Goal: Navigation & Orientation: Understand site structure

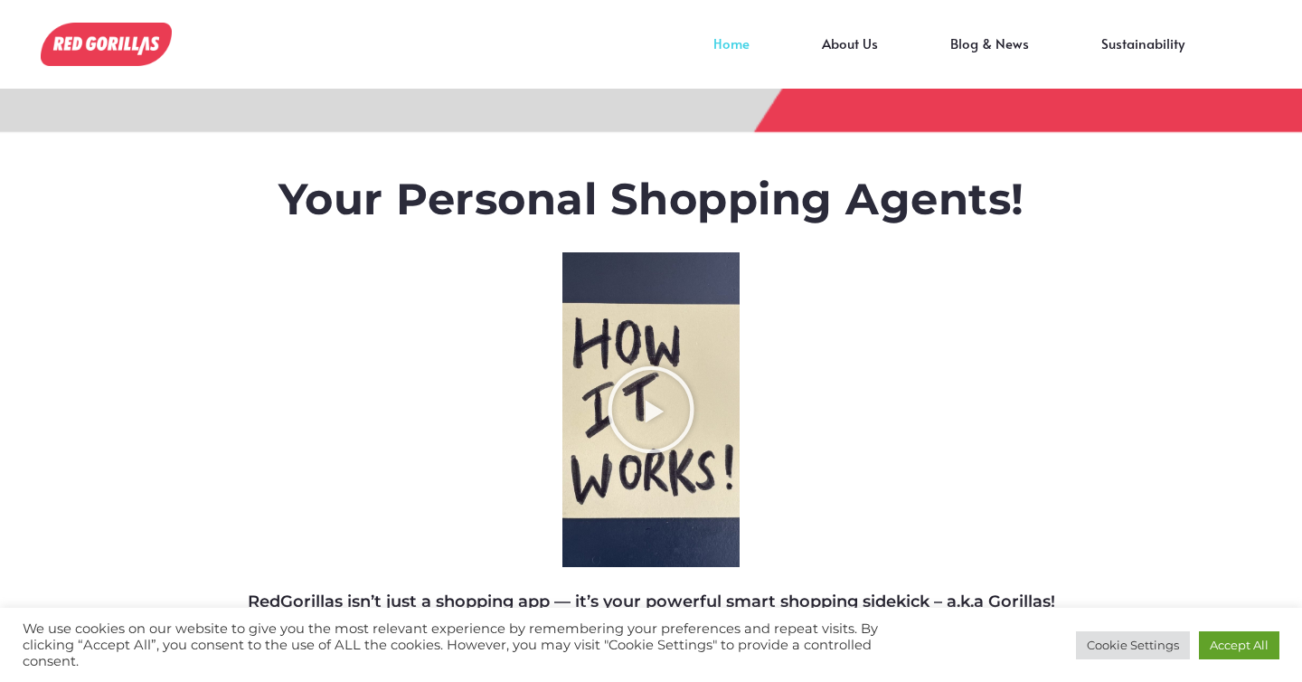
scroll to position [0, -9040]
click at [644, 411] on icon "Play Video about RedGorillas How it Works" at bounding box center [651, 409] width 90 height 90
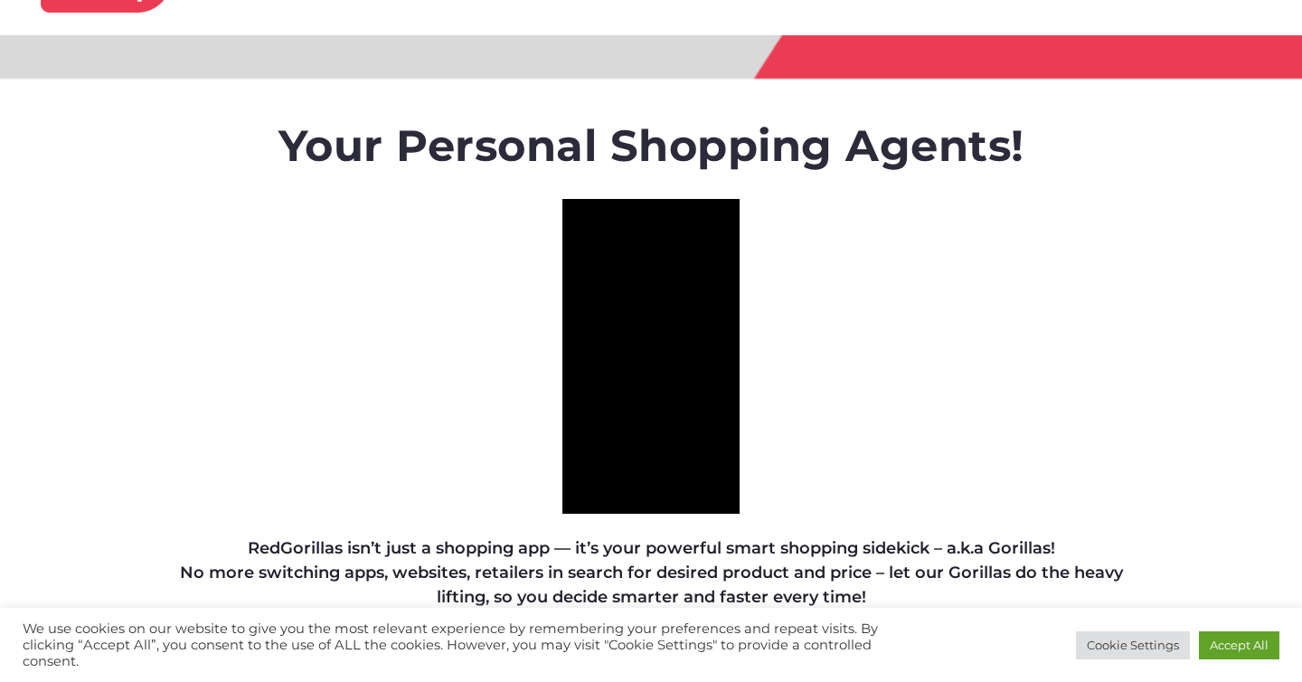
scroll to position [0, 0]
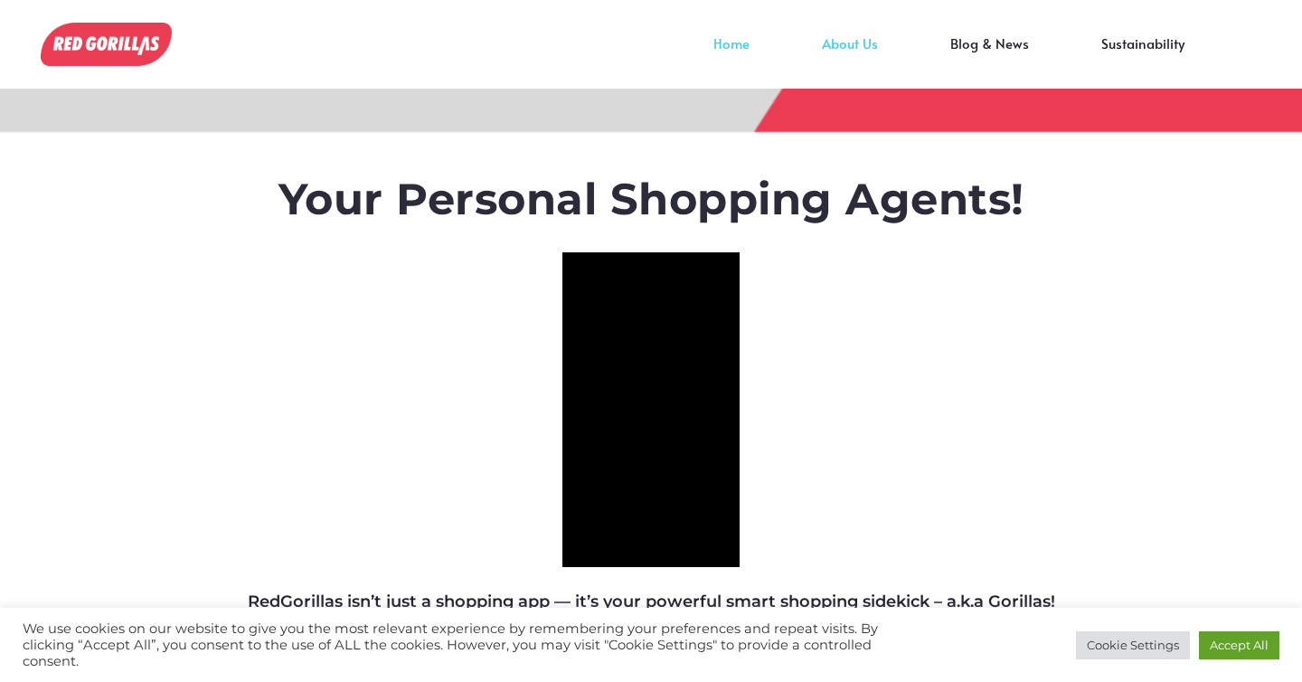
click at [871, 43] on link "About Us" at bounding box center [850, 56] width 128 height 27
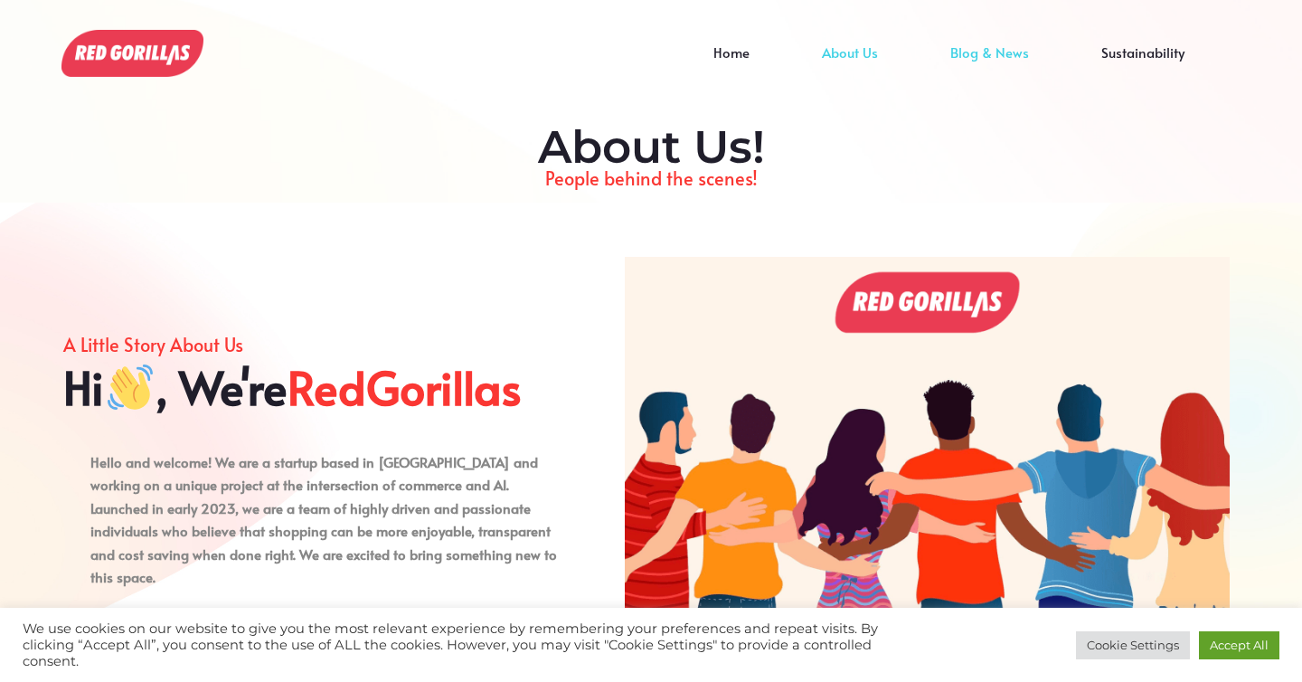
click at [982, 57] on link "Blog & News" at bounding box center [989, 65] width 151 height 27
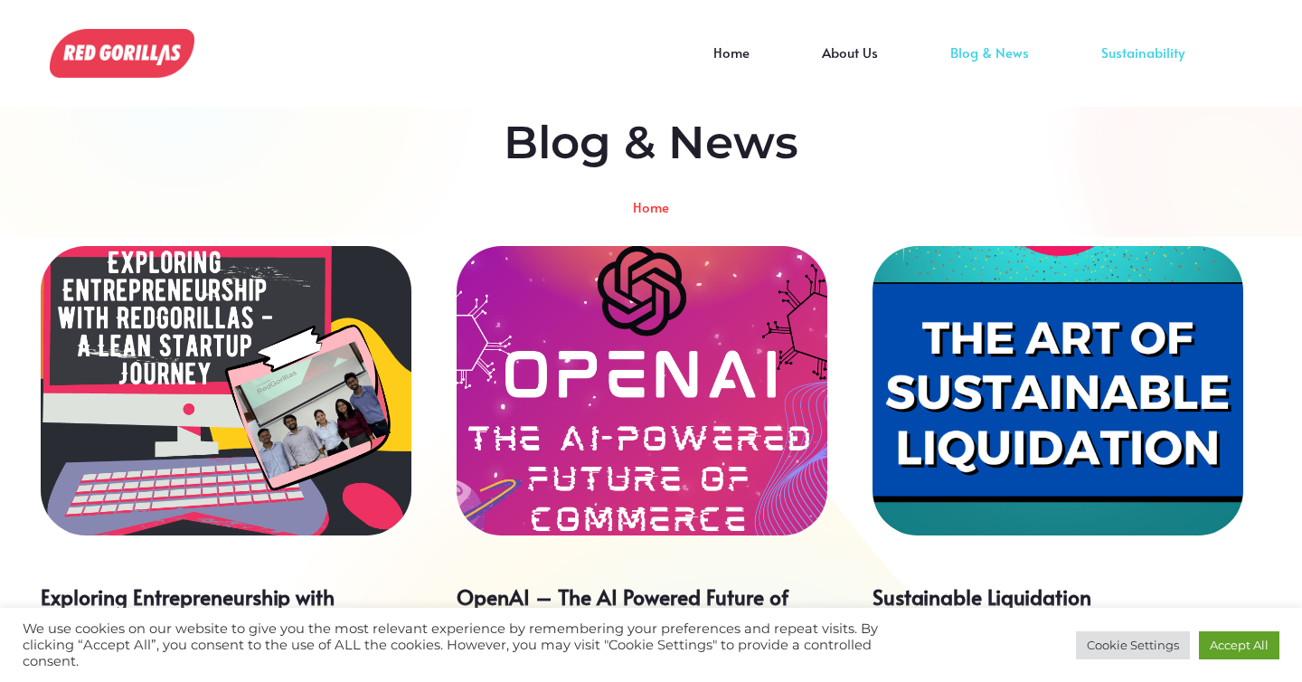
click at [1117, 65] on link "Sustainability" at bounding box center [1143, 65] width 156 height 27
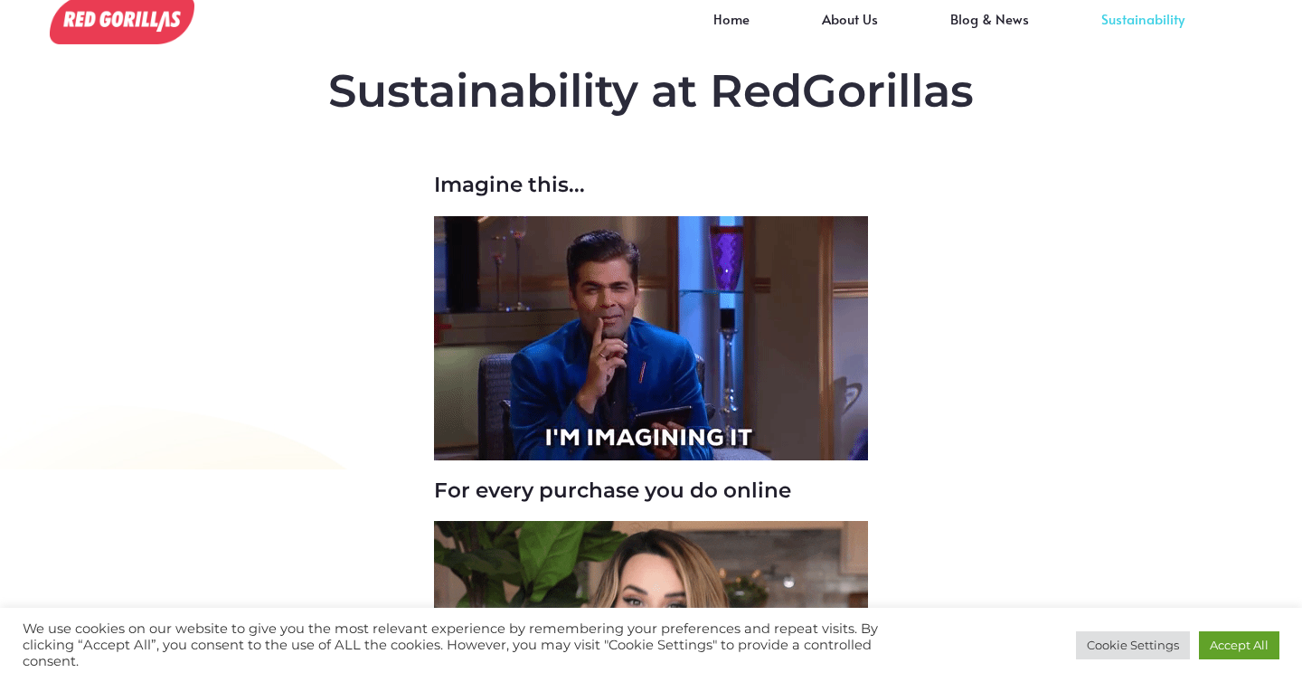
scroll to position [205, 0]
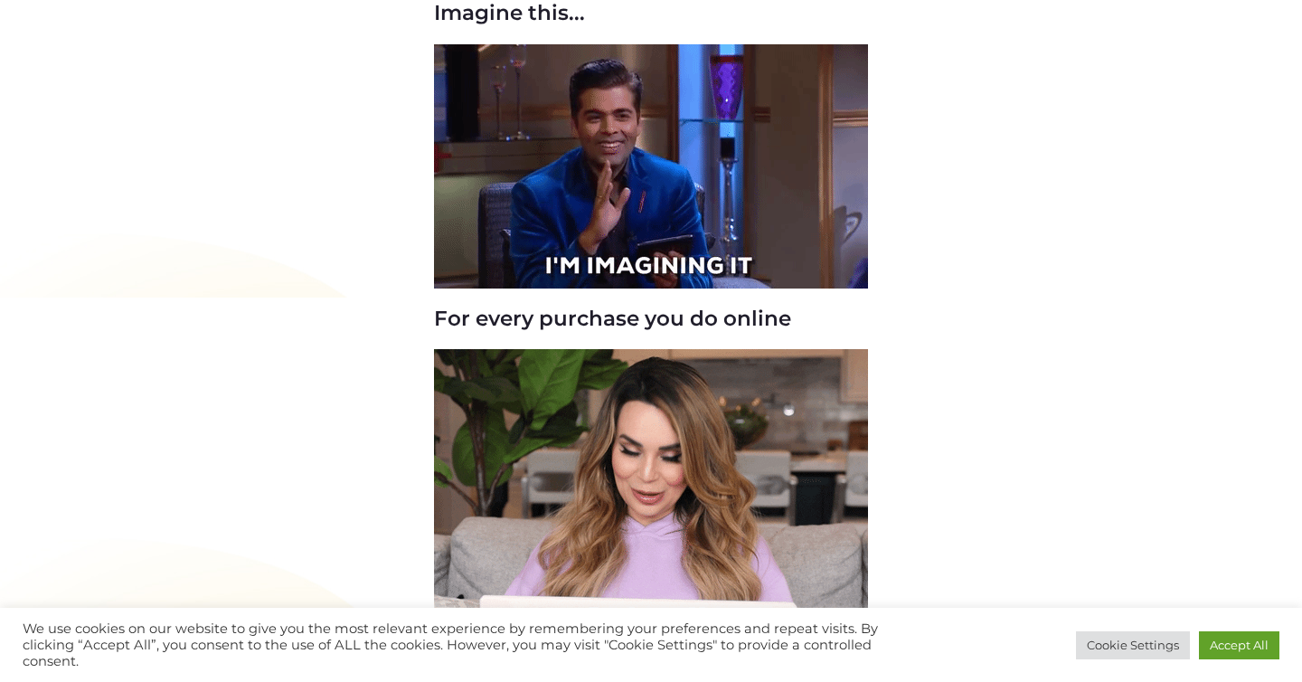
click at [746, 274] on img at bounding box center [651, 166] width 434 height 244
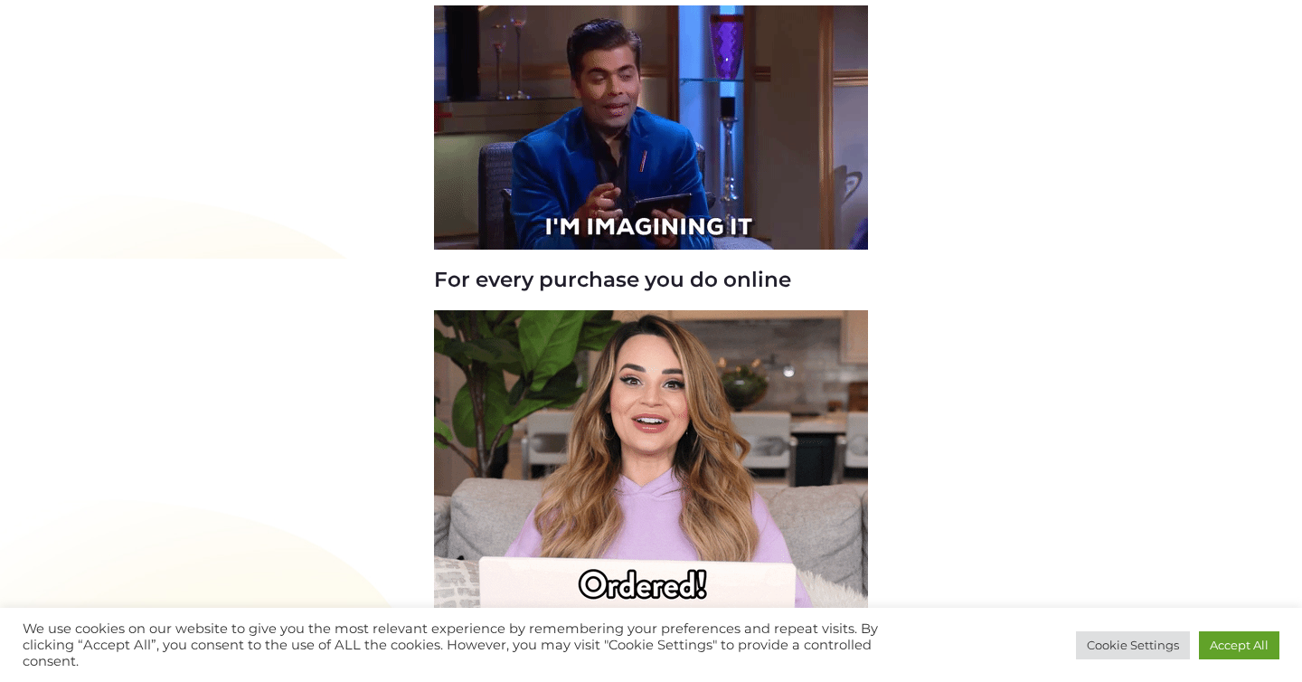
scroll to position [0, 0]
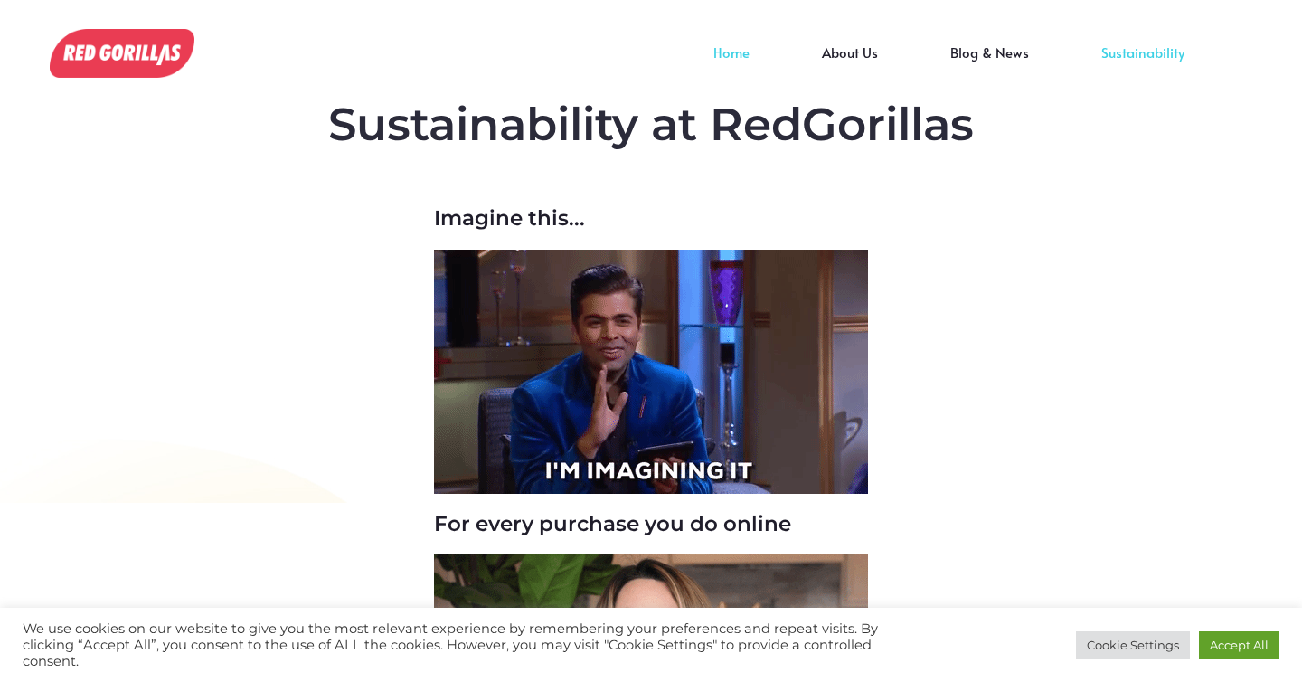
click at [746, 66] on link "Home" at bounding box center [731, 65] width 108 height 27
